Goal: Task Accomplishment & Management: Manage account settings

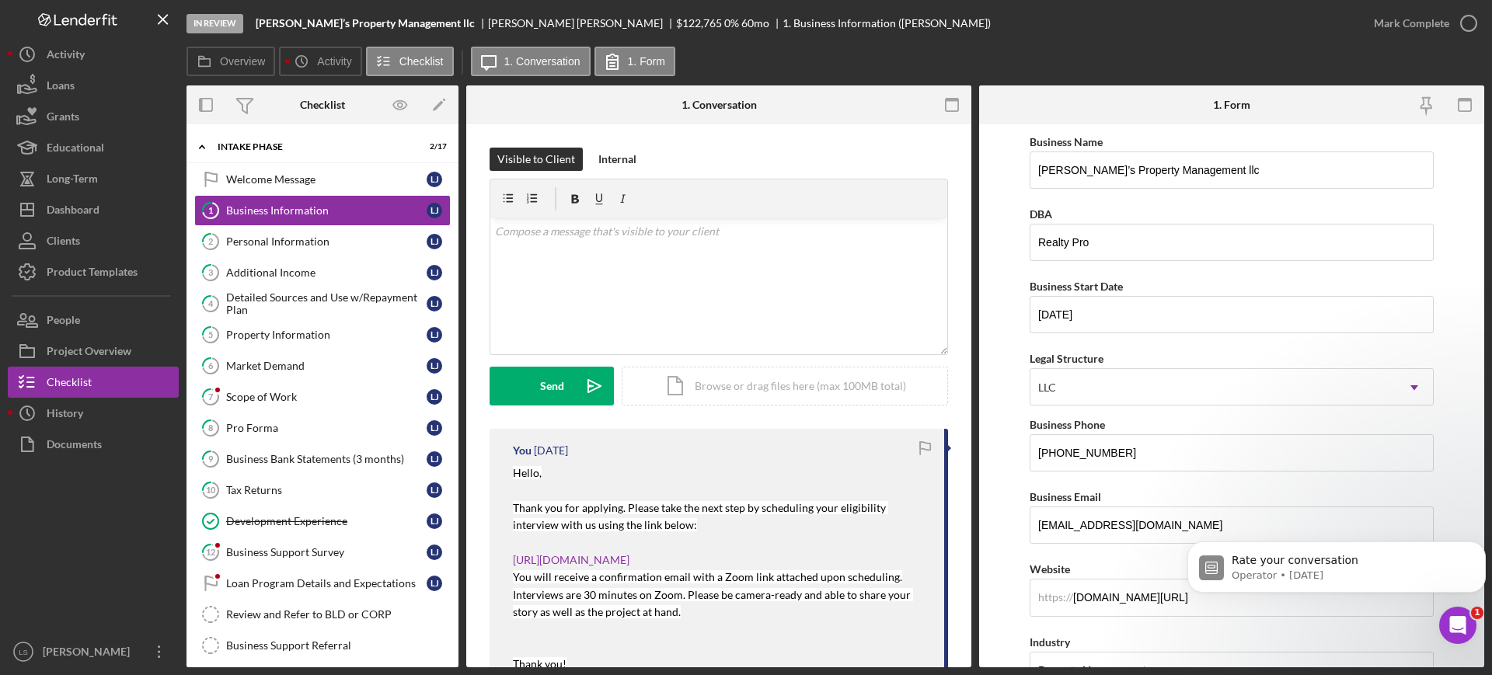
scroll to position [777, 0]
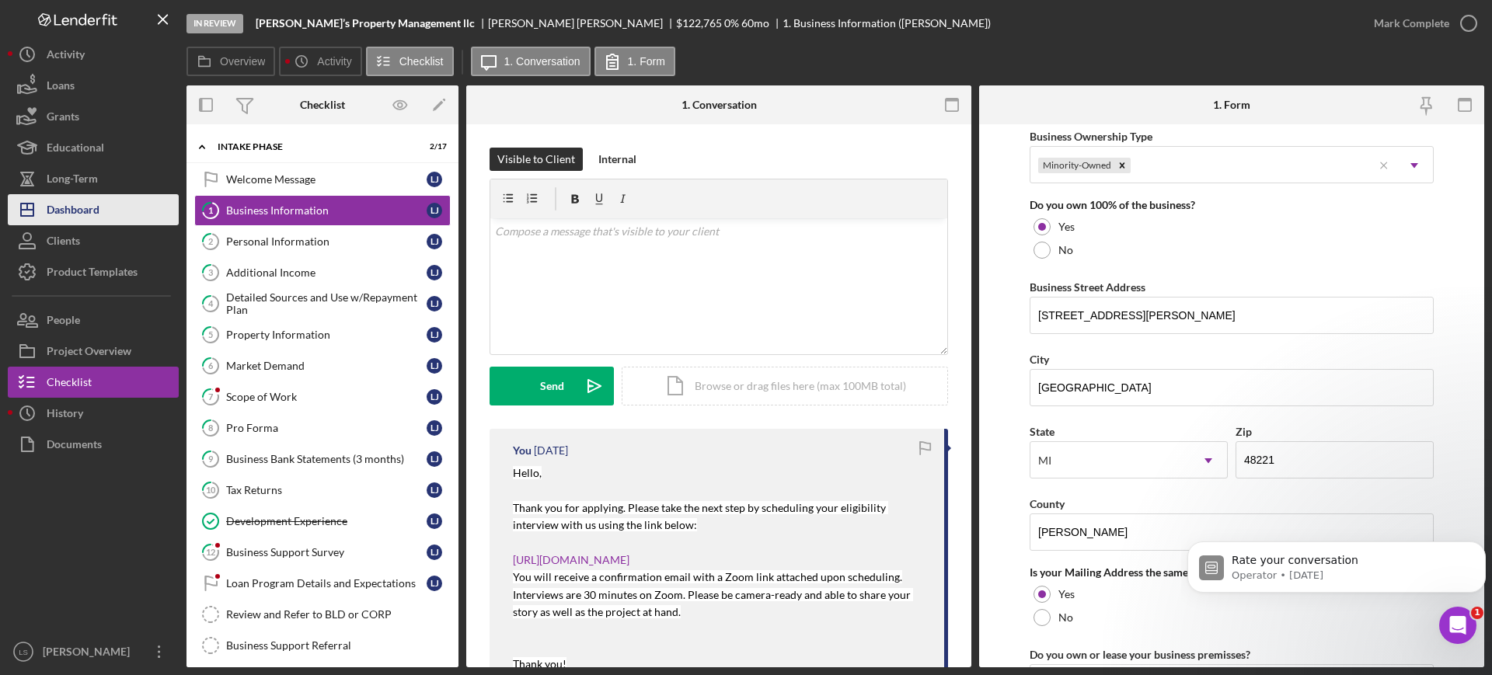
click at [101, 204] on button "Icon/Dashboard Dashboard" at bounding box center [93, 209] width 171 height 31
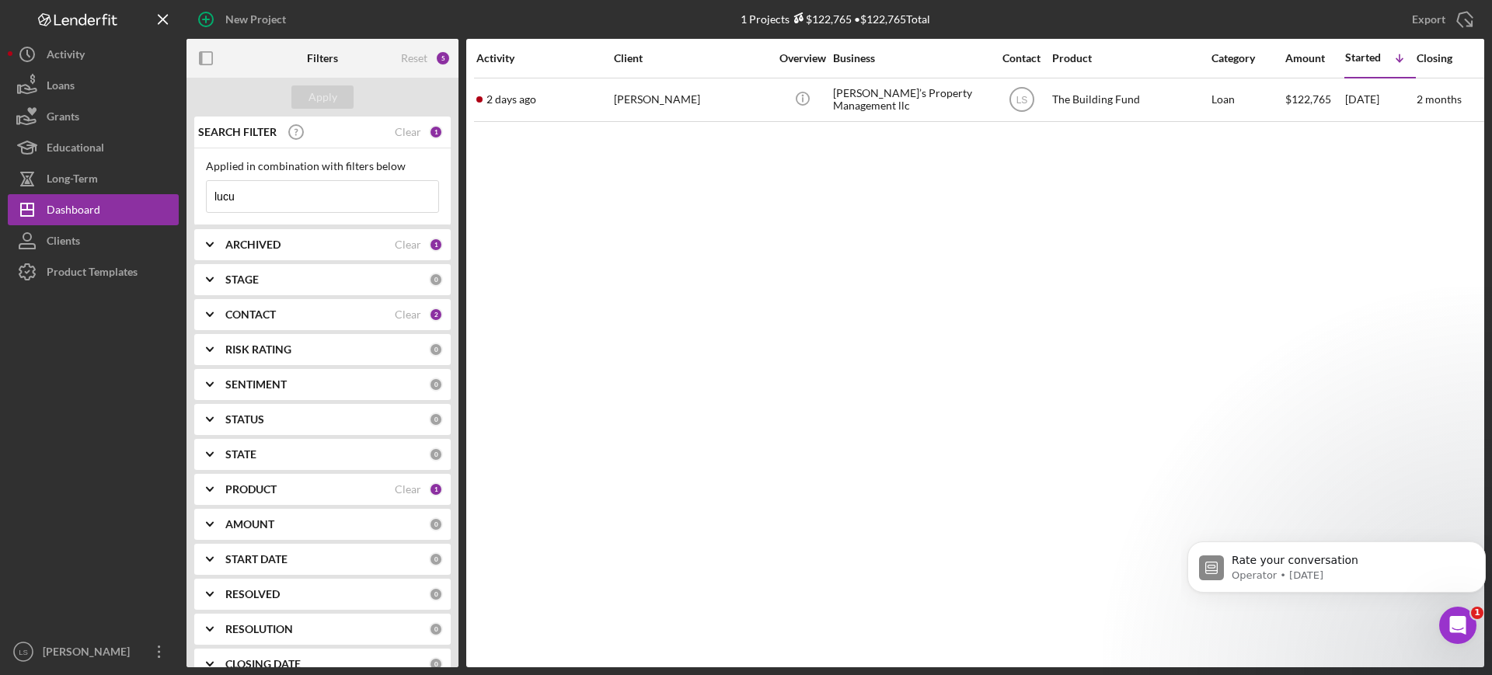
click at [338, 196] on input "lucu" at bounding box center [323, 196] width 232 height 31
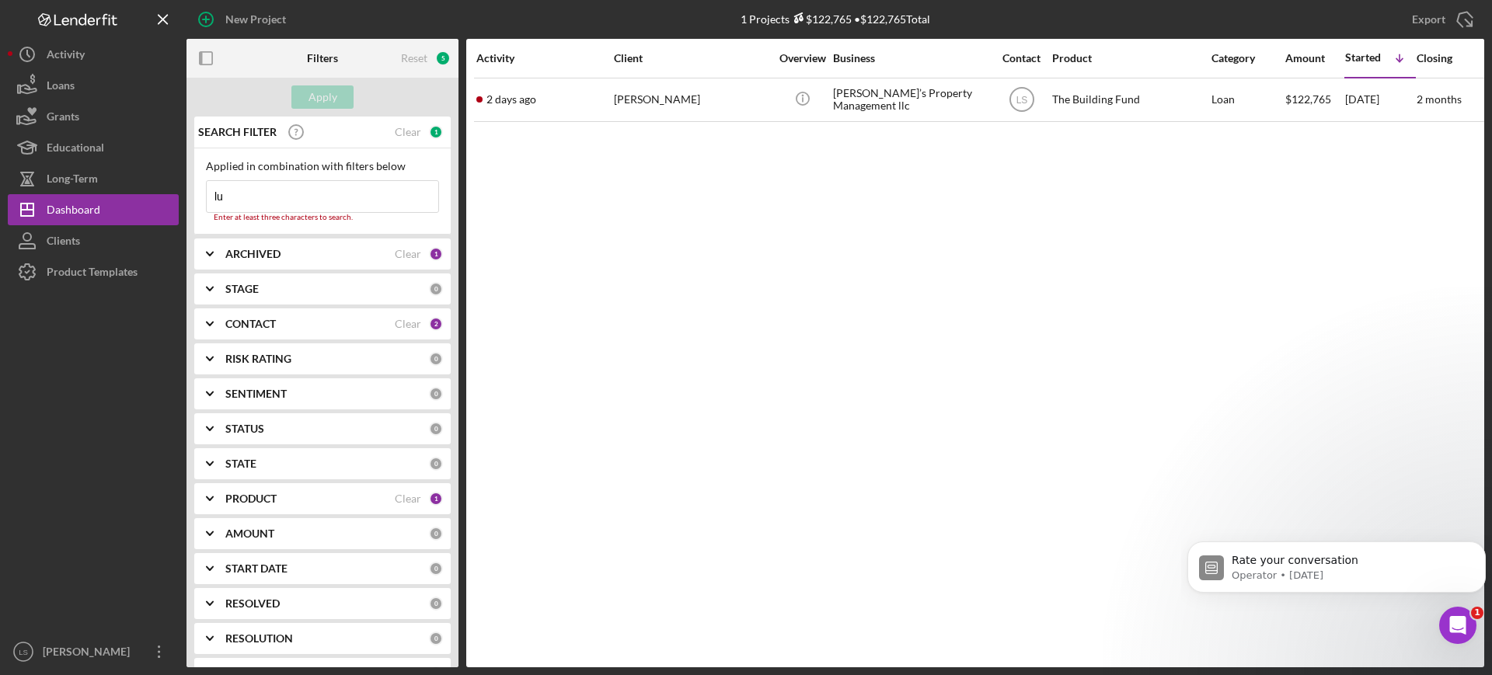
type input "l"
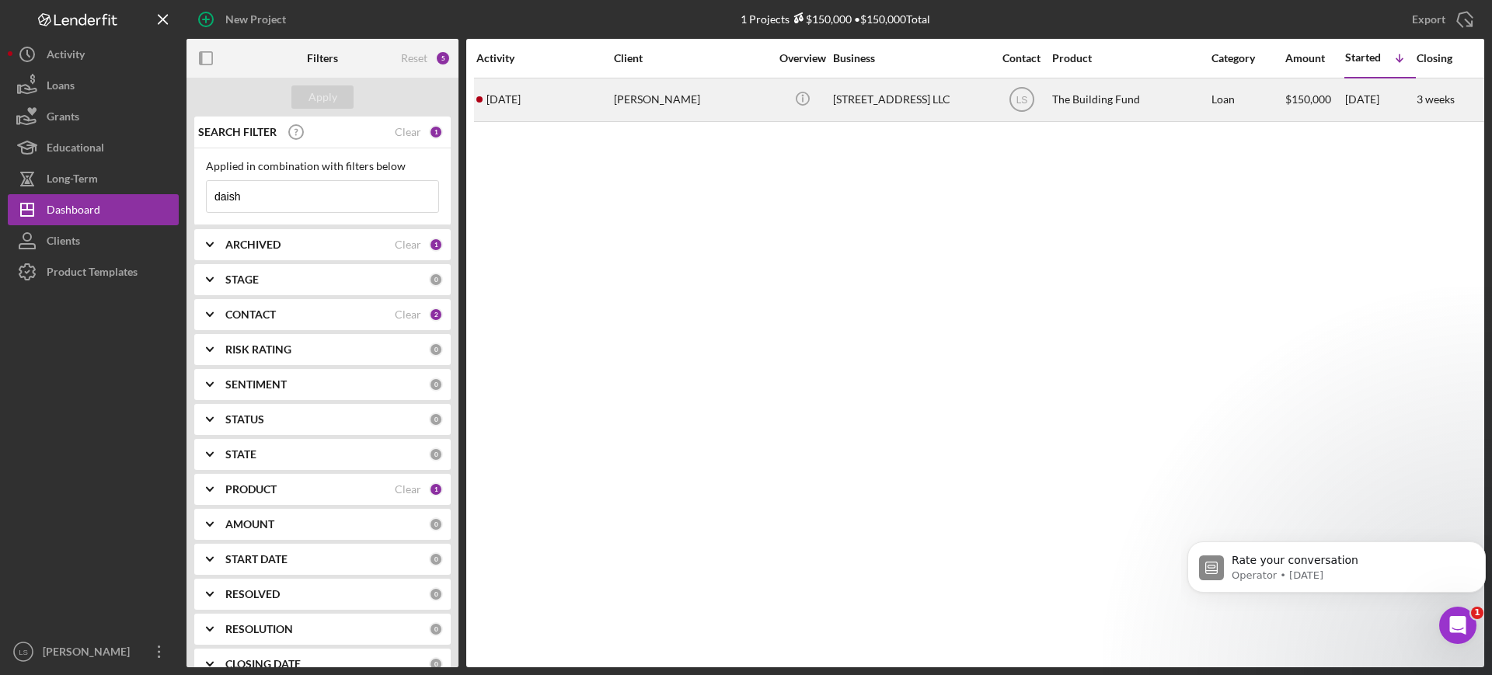
type input "daish"
click at [902, 102] on div "[STREET_ADDRESS] LLC" at bounding box center [910, 99] width 155 height 41
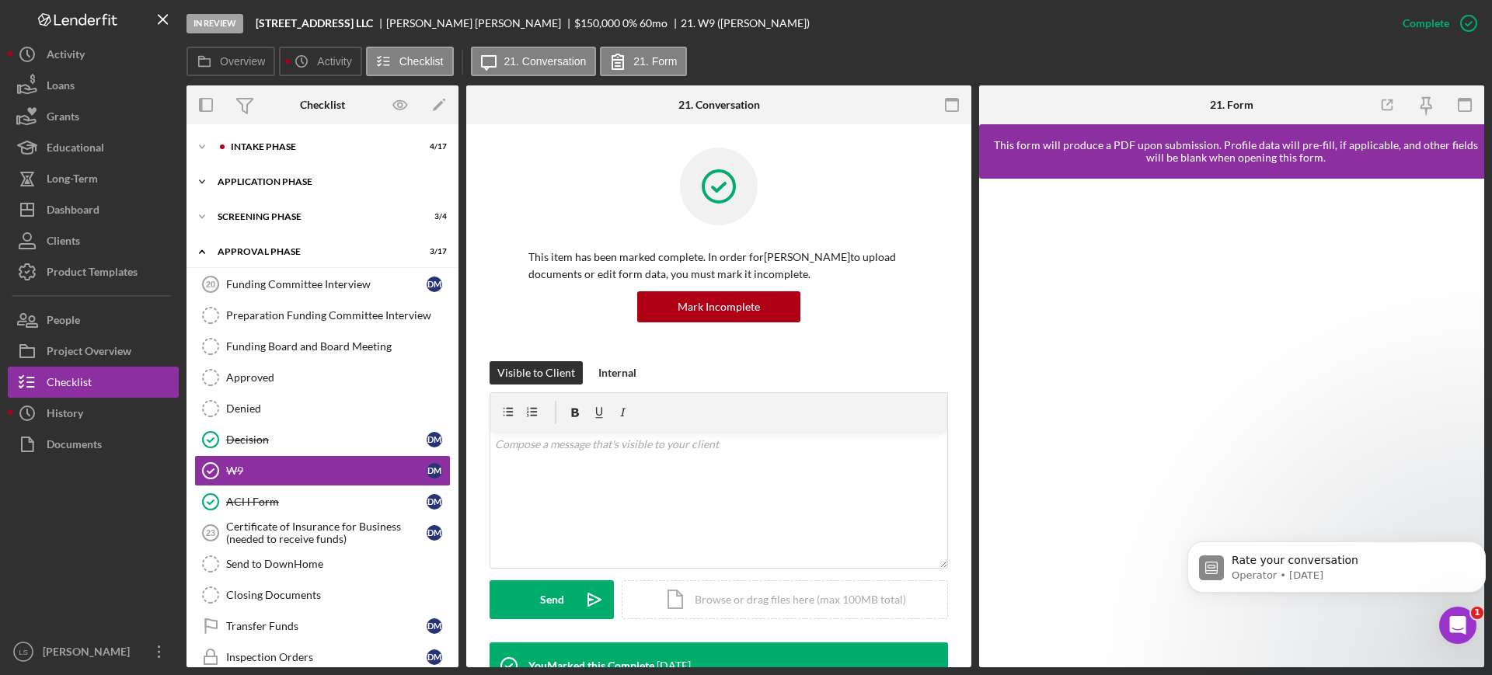
click at [338, 182] on div "Application Phase" at bounding box center [328, 181] width 221 height 9
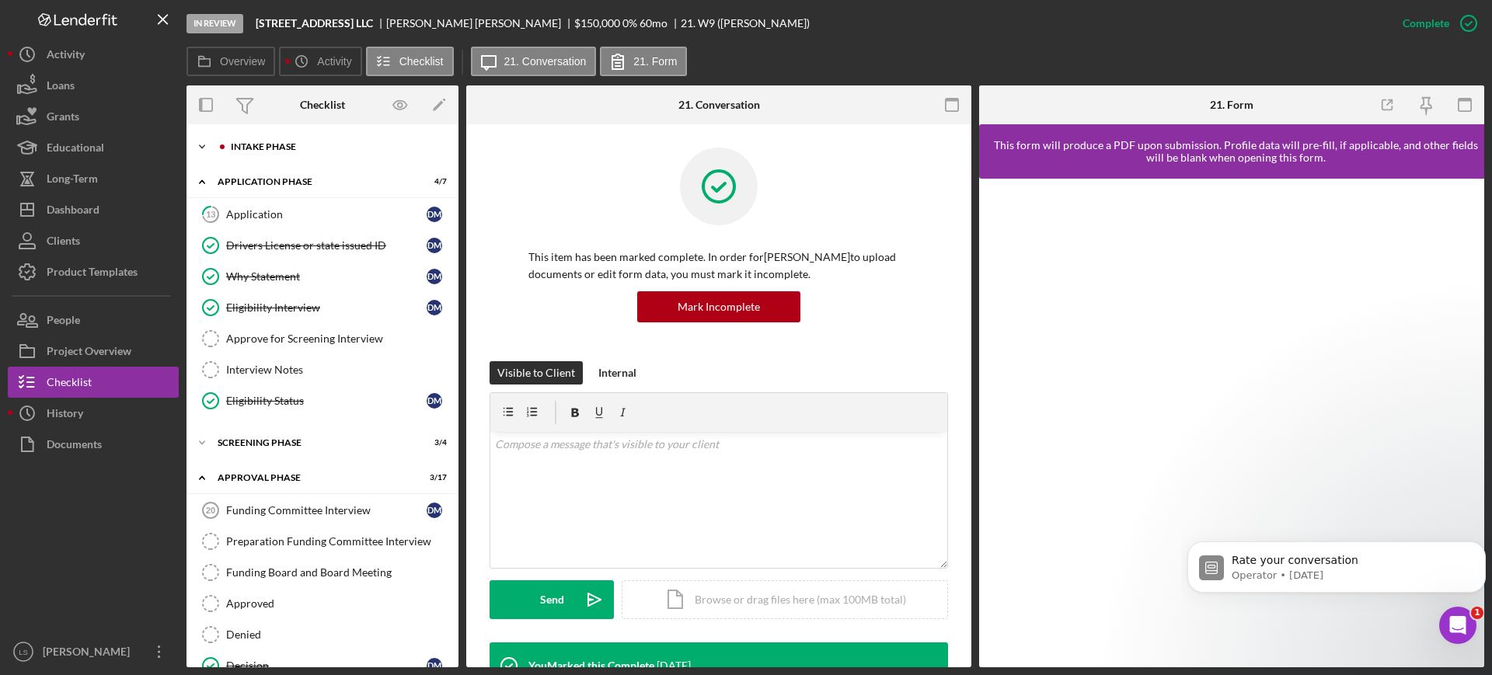
click at [341, 140] on div "Icon/Expander Intake Phase 4 / 17" at bounding box center [322, 146] width 272 height 31
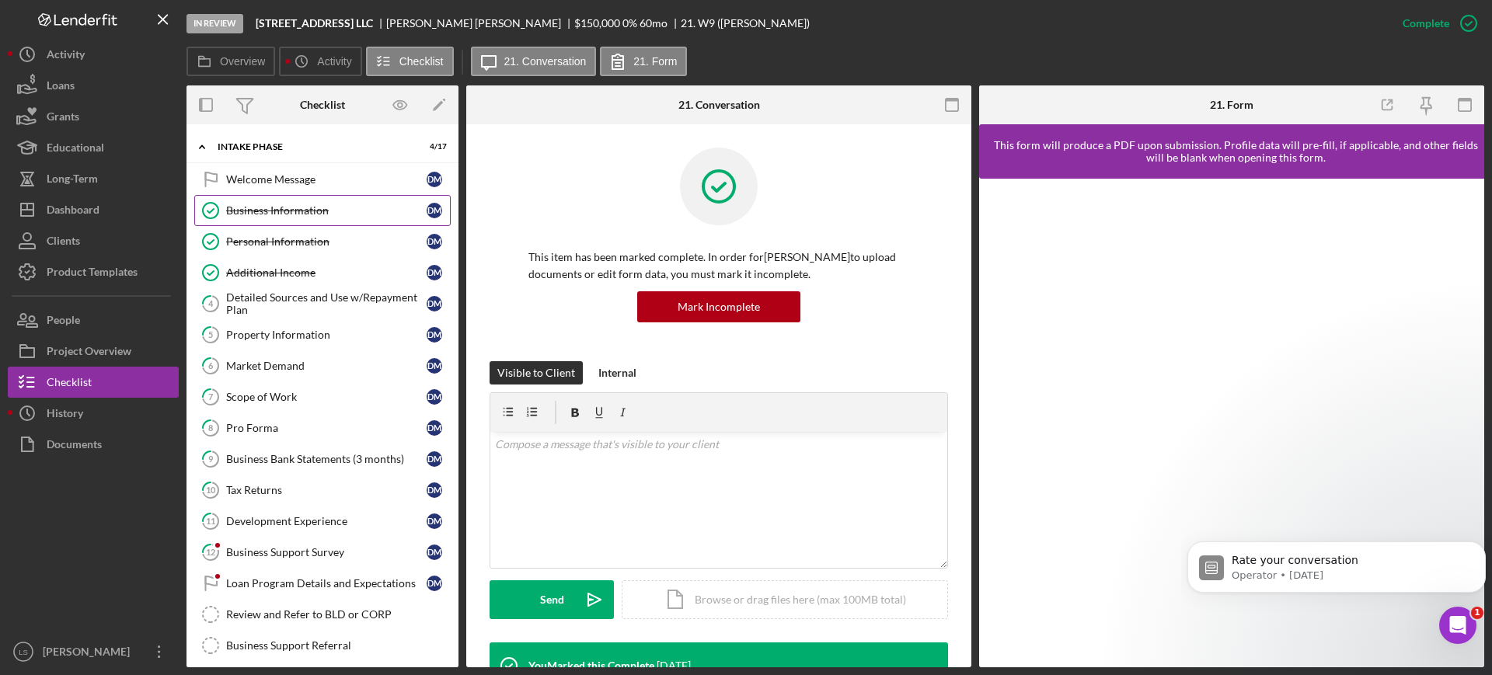
click at [293, 211] on div "Business Information" at bounding box center [326, 210] width 200 height 12
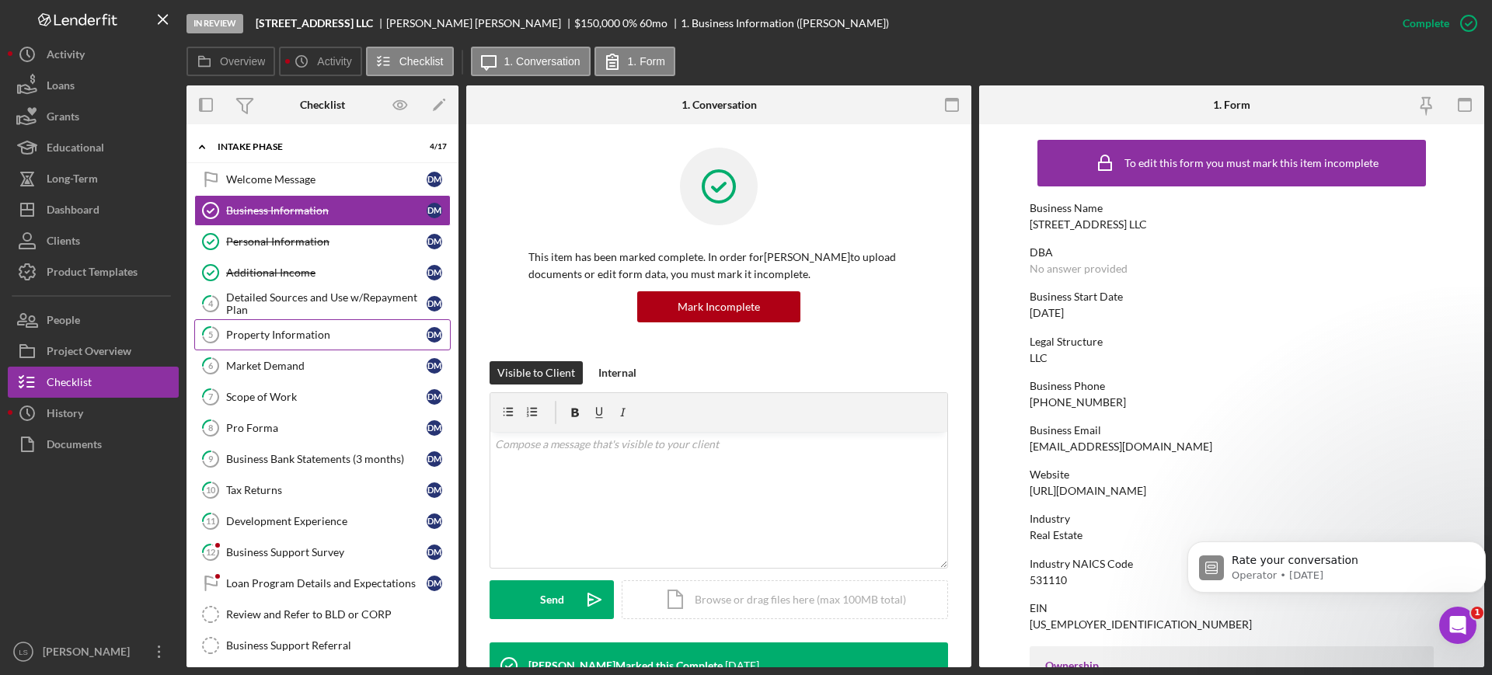
click at [315, 343] on link "5 Property Information [PERSON_NAME]" at bounding box center [322, 334] width 256 height 31
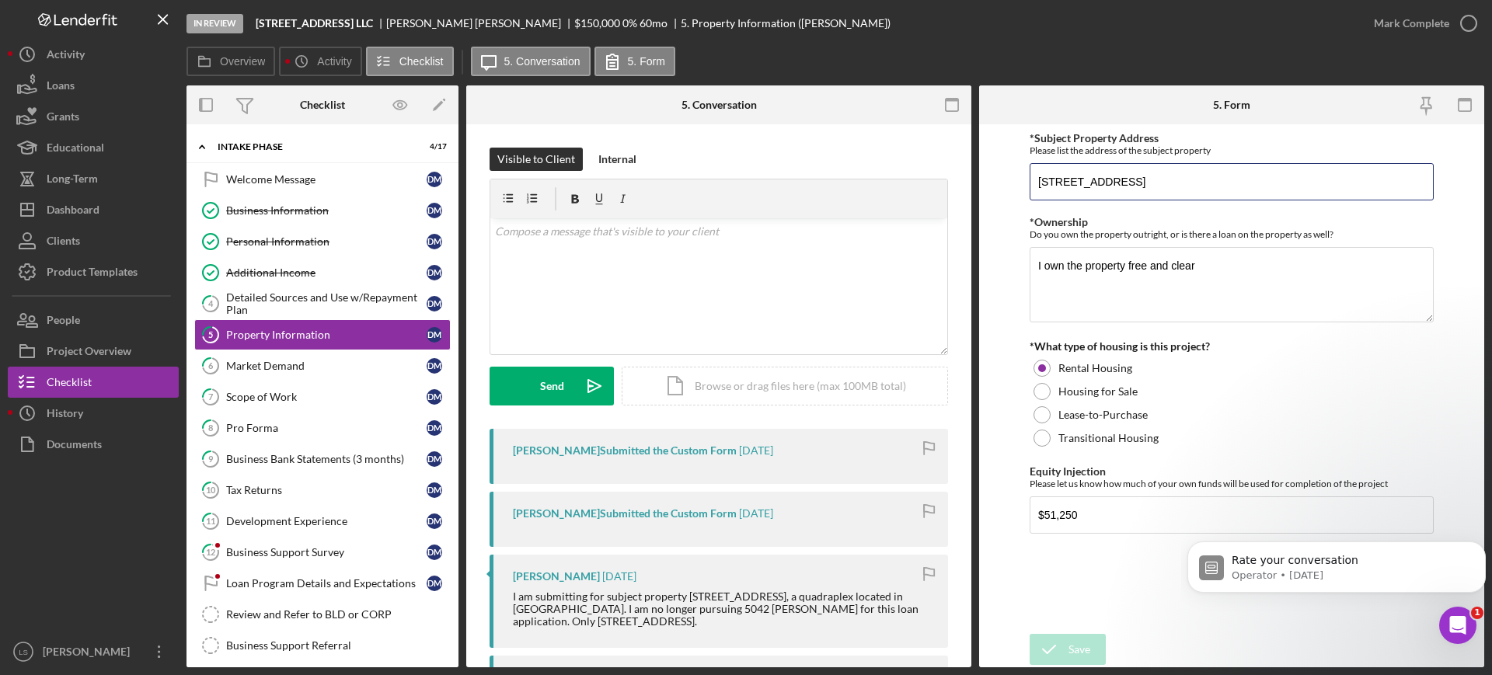
drag, startPoint x: 1235, startPoint y: 179, endPoint x: 1018, endPoint y: 180, distance: 216.7
click at [1018, 180] on form "*Subject Property Address Please list the address of the subject property [STRE…" at bounding box center [1231, 395] width 505 height 543
click at [97, 220] on div "Dashboard" at bounding box center [73, 211] width 53 height 35
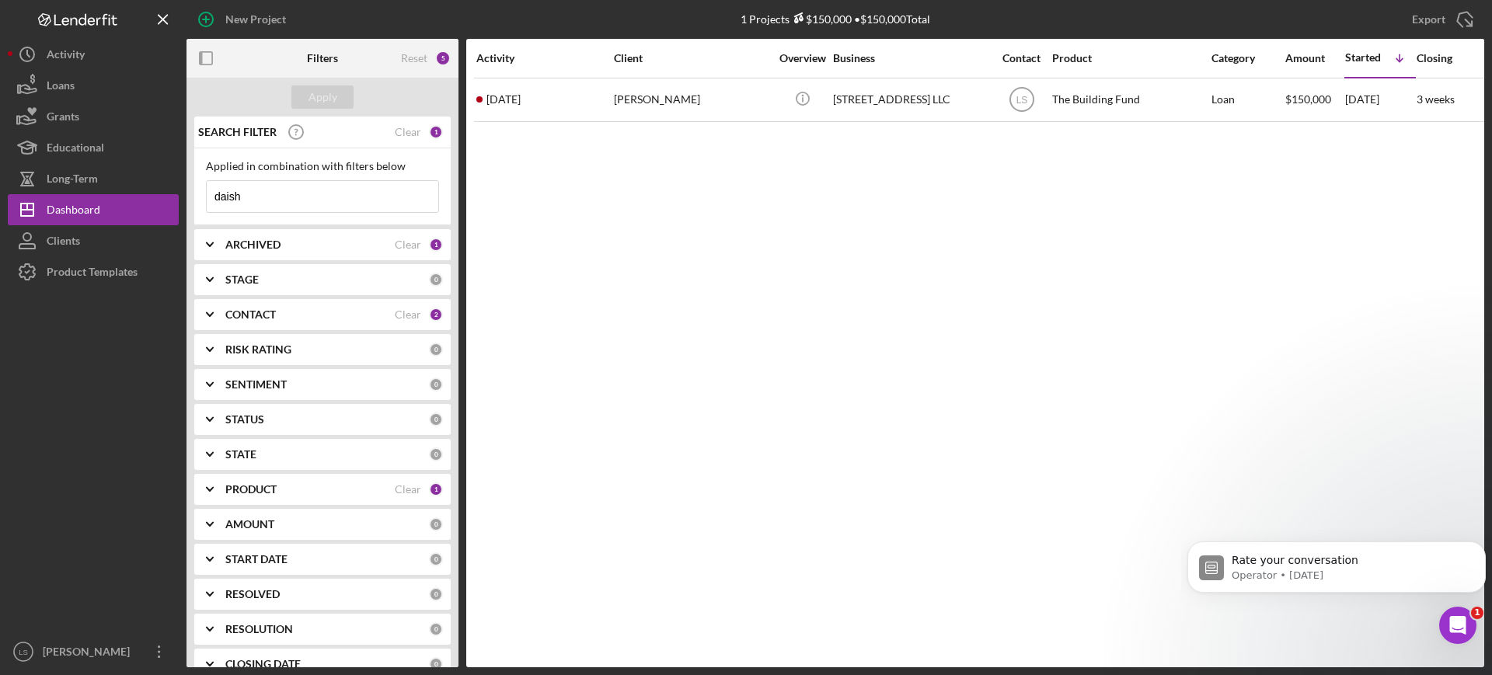
drag, startPoint x: 281, startPoint y: 184, endPoint x: 274, endPoint y: 200, distance: 17.7
click at [277, 194] on input "daish" at bounding box center [323, 196] width 232 height 31
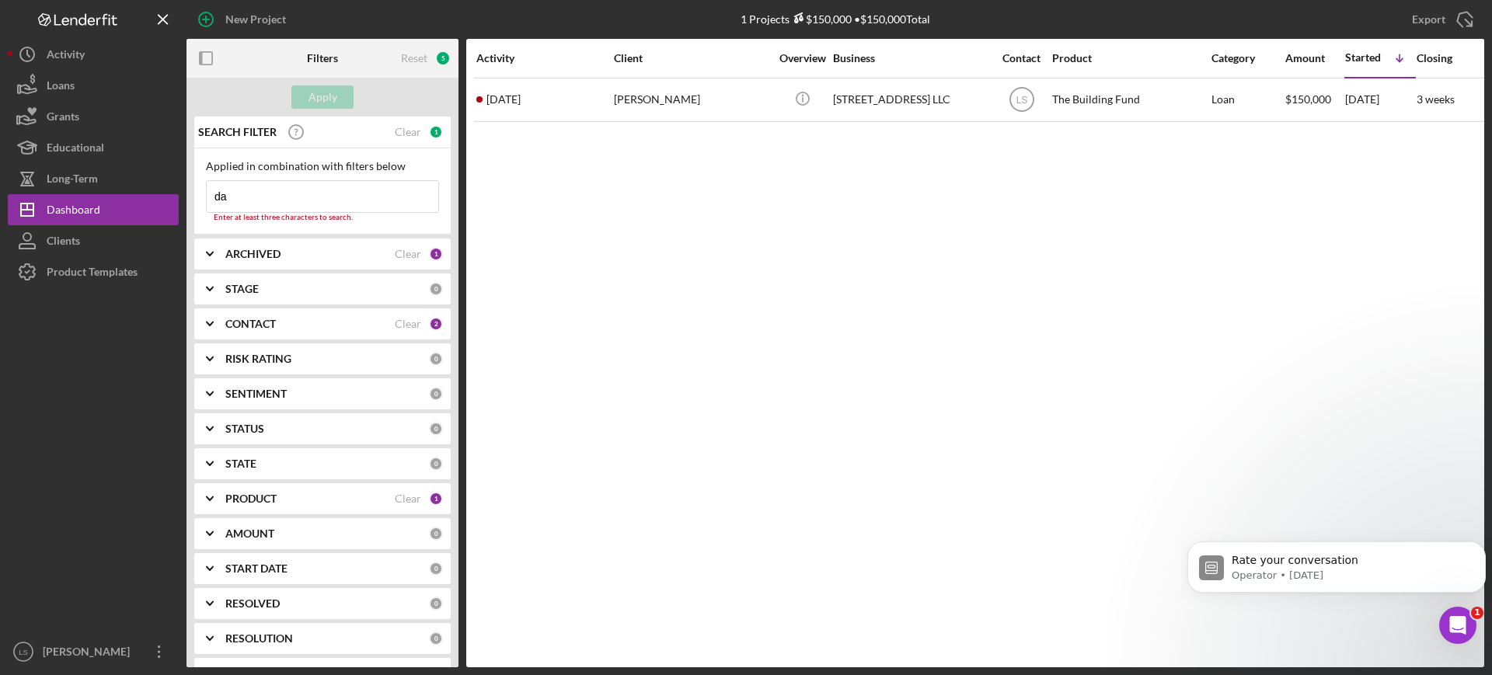
type input "d"
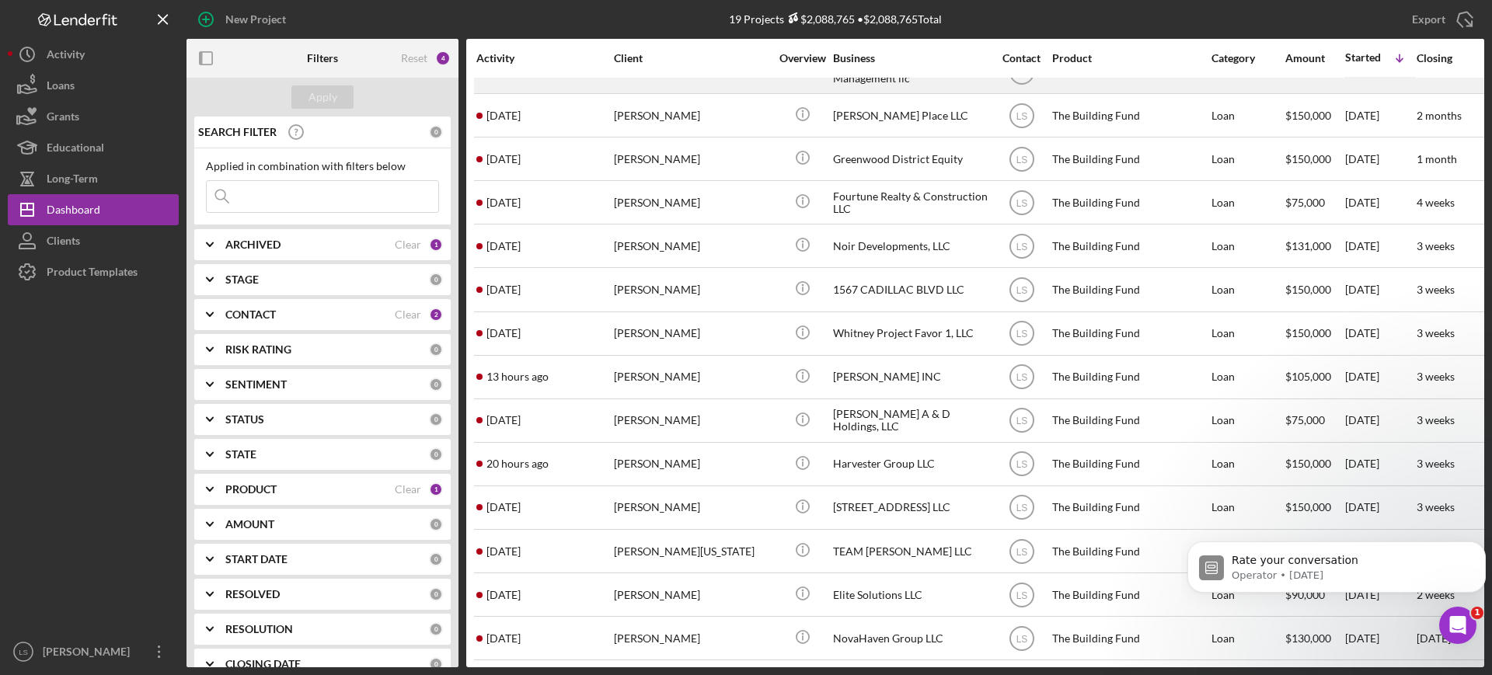
scroll to position [261, 0]
